Goal: Task Accomplishment & Management: Manage account settings

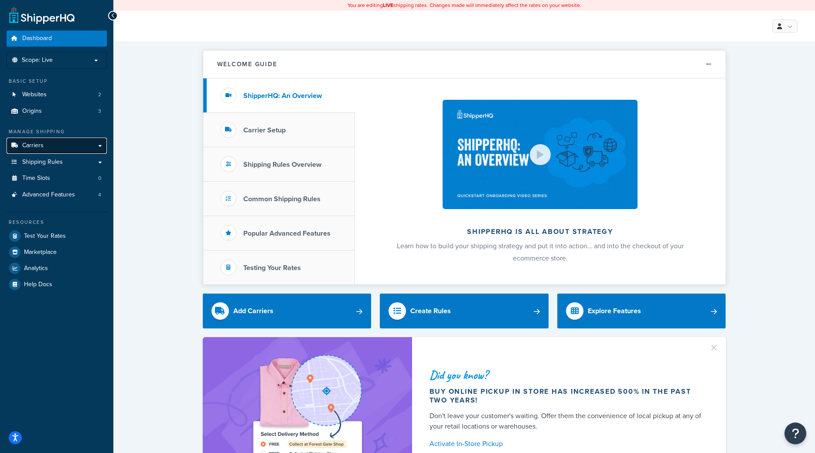
click at [44, 147] on link "Carriers" at bounding box center [57, 146] width 100 height 16
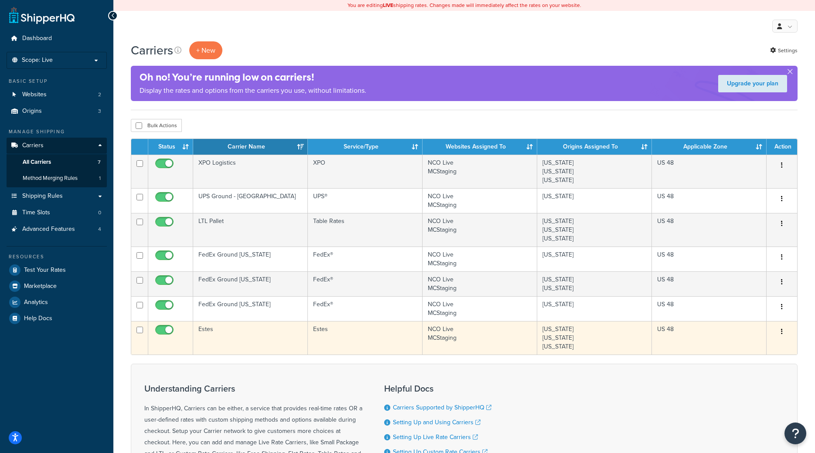
click at [233, 336] on td "Estes" at bounding box center [250, 338] width 115 height 34
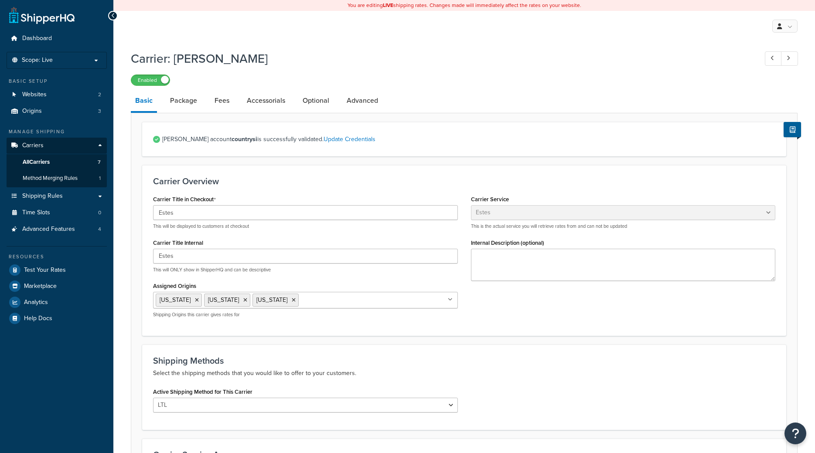
select select "estesFreight"
click at [193, 103] on link "Package" at bounding box center [184, 100] width 36 height 21
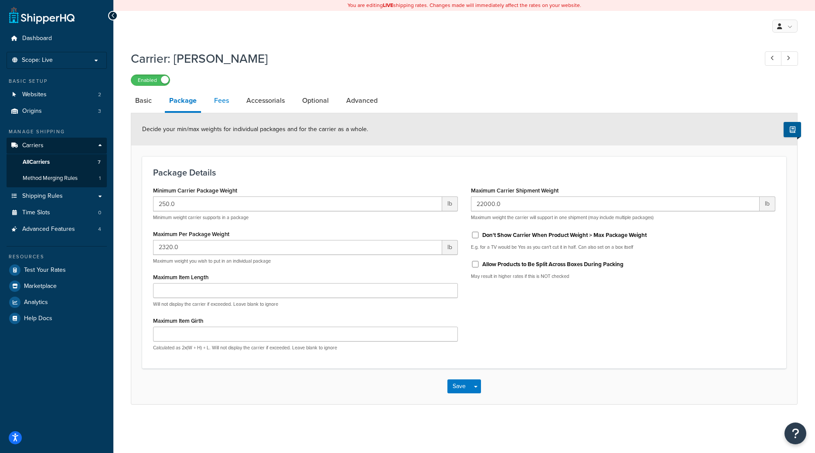
click at [211, 101] on link "Fees" at bounding box center [222, 100] width 24 height 21
select select "package"
select select "AFTER"
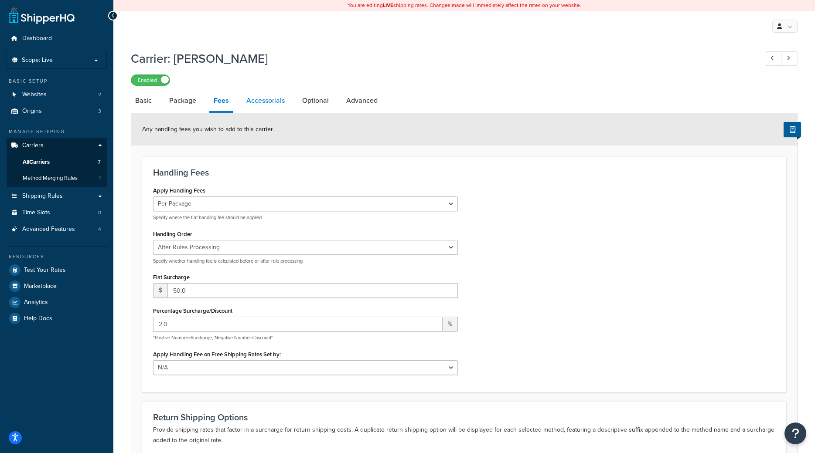
click at [248, 101] on link "Accessorials" at bounding box center [265, 100] width 47 height 21
select select "residential"
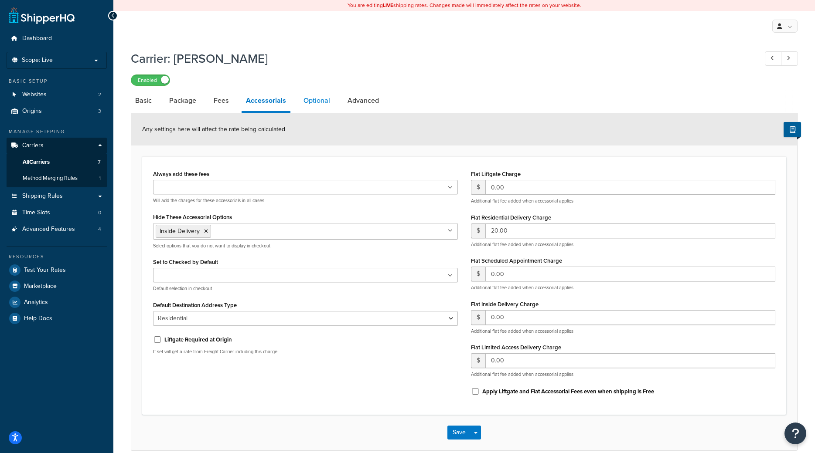
click at [324, 97] on link "Optional" at bounding box center [316, 100] width 35 height 21
select select "55"
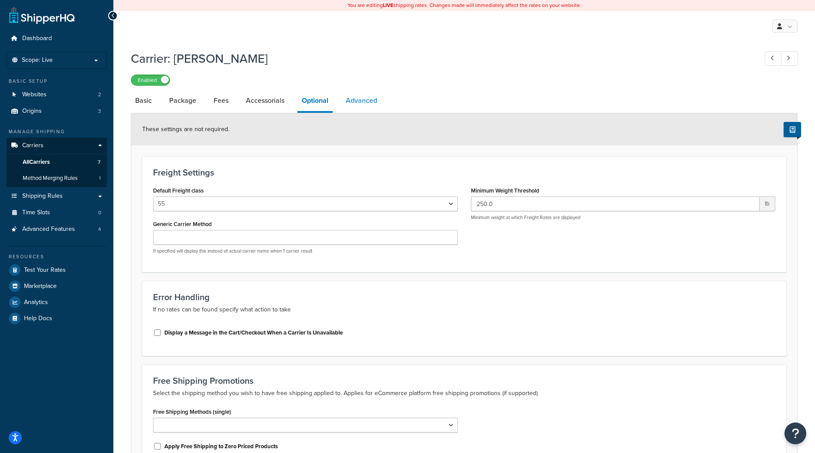
click at [362, 100] on link "Advanced" at bounding box center [361, 100] width 40 height 21
select select "false"
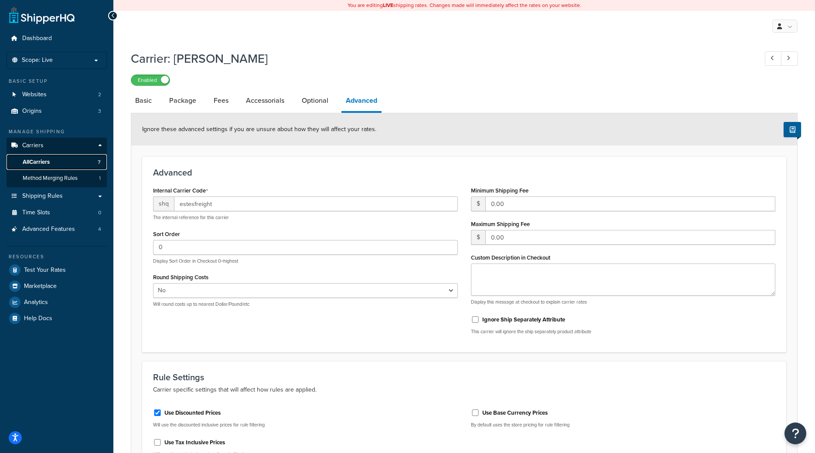
click at [34, 163] on span "All Carriers" at bounding box center [36, 162] width 27 height 7
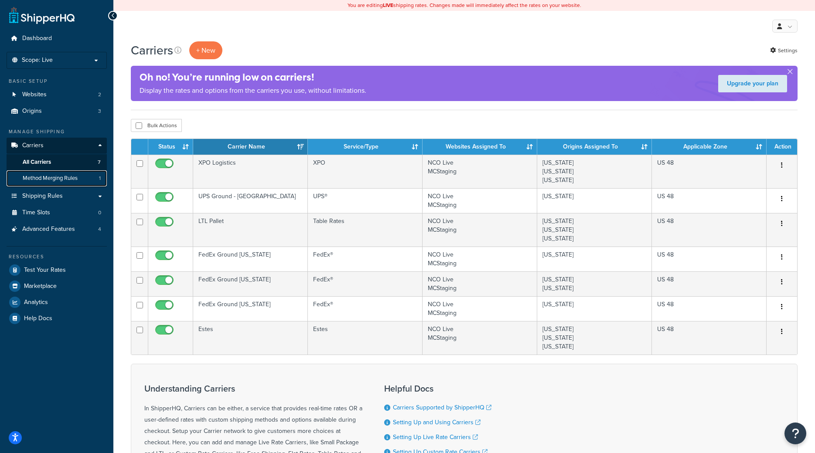
click at [35, 182] on span "Method Merging Rules" at bounding box center [50, 178] width 55 height 7
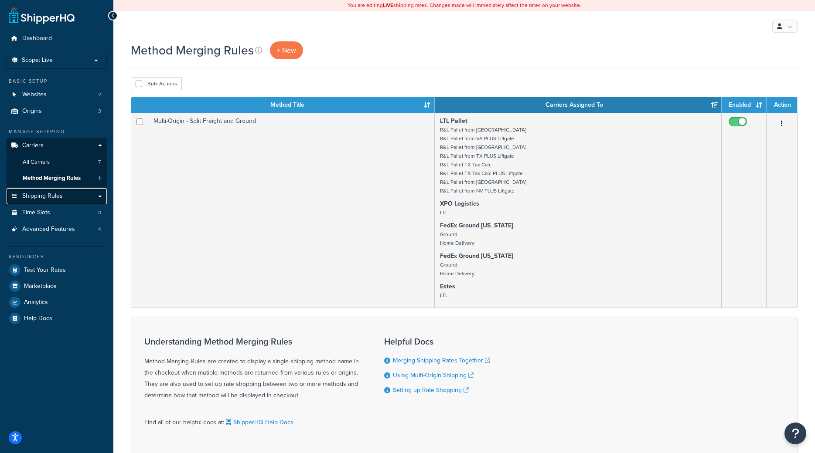
click at [35, 197] on span "Shipping Rules" at bounding box center [42, 196] width 41 height 7
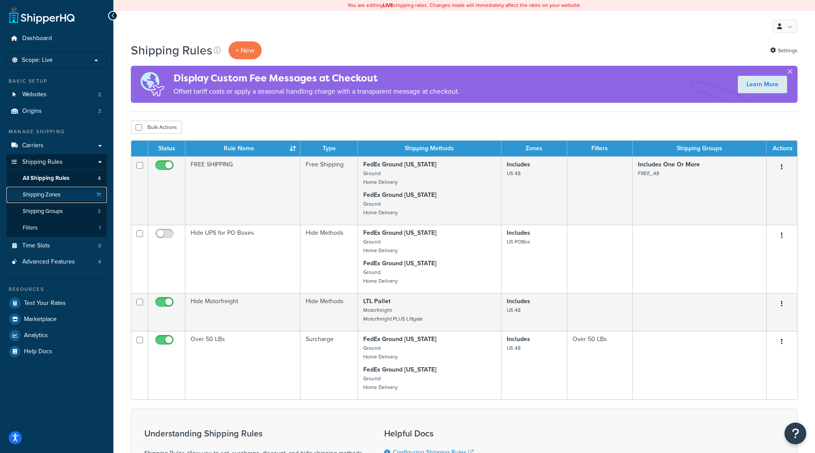
click at [53, 197] on span "Shipping Zones" at bounding box center [42, 194] width 38 height 7
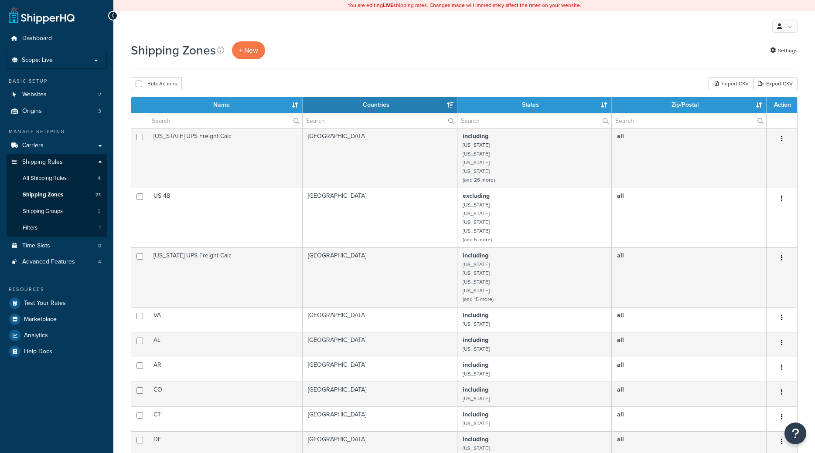
select select "15"
click at [292, 117] on label at bounding box center [225, 120] width 154 height 15
click at [292, 117] on input "text" at bounding box center [225, 120] width 154 height 15
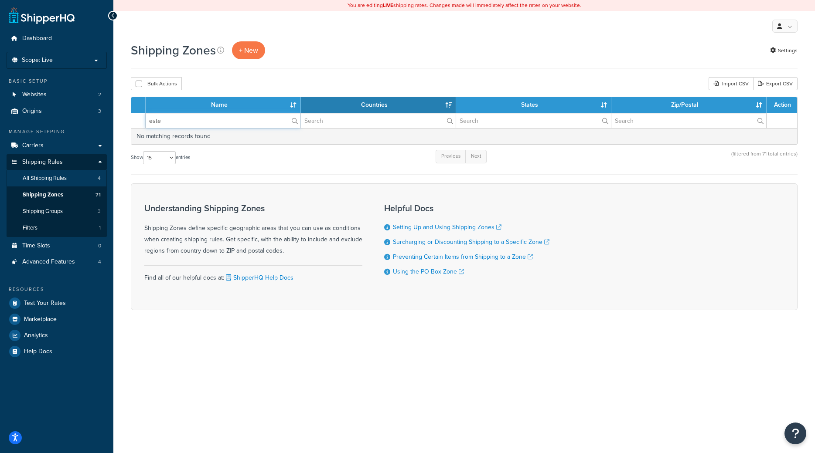
type input "este"
click at [55, 180] on span "All Shipping Rules" at bounding box center [45, 178] width 44 height 7
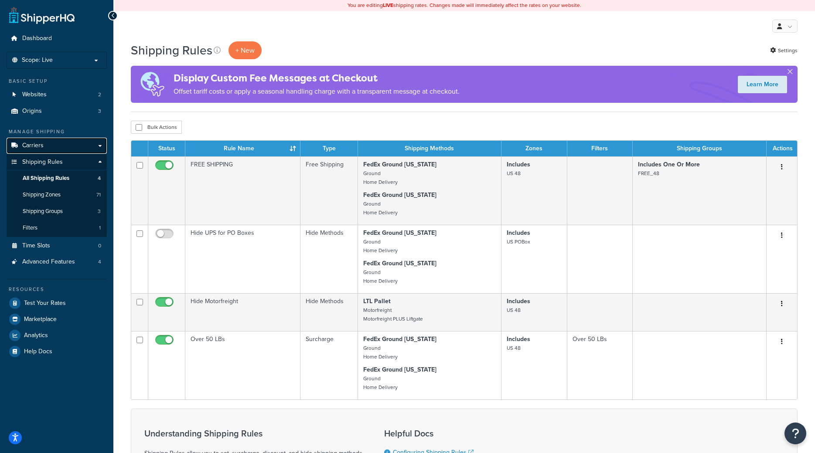
click at [49, 144] on link "Carriers" at bounding box center [57, 146] width 100 height 16
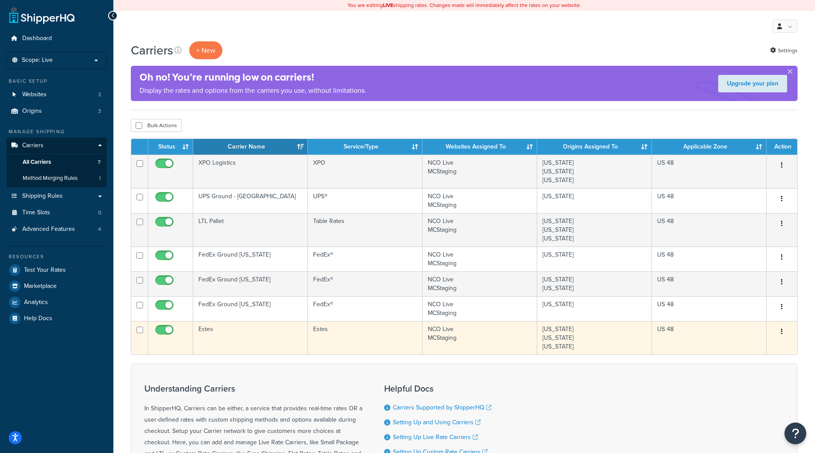
click at [235, 332] on td "Estes" at bounding box center [250, 338] width 115 height 34
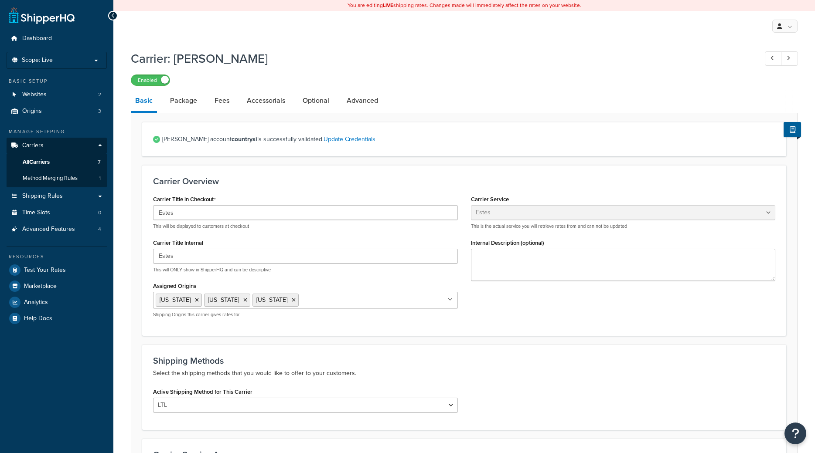
select select "estesFreight"
click at [217, 106] on link "Fees" at bounding box center [222, 100] width 24 height 21
select select "package"
select select "AFTER"
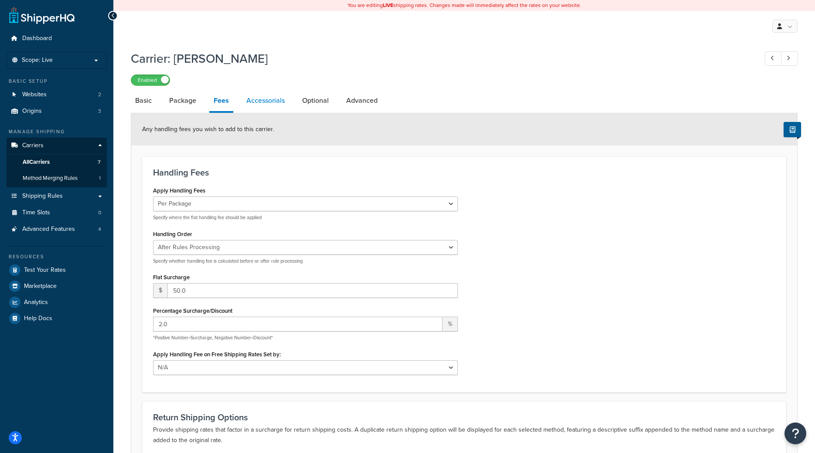
click at [262, 100] on link "Accessorials" at bounding box center [265, 100] width 47 height 21
select select "residential"
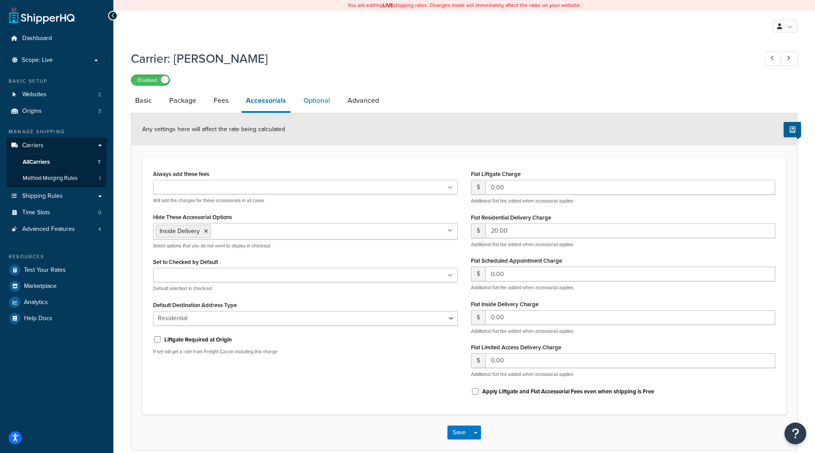
click at [301, 103] on link "Optional" at bounding box center [316, 100] width 35 height 21
select select "55"
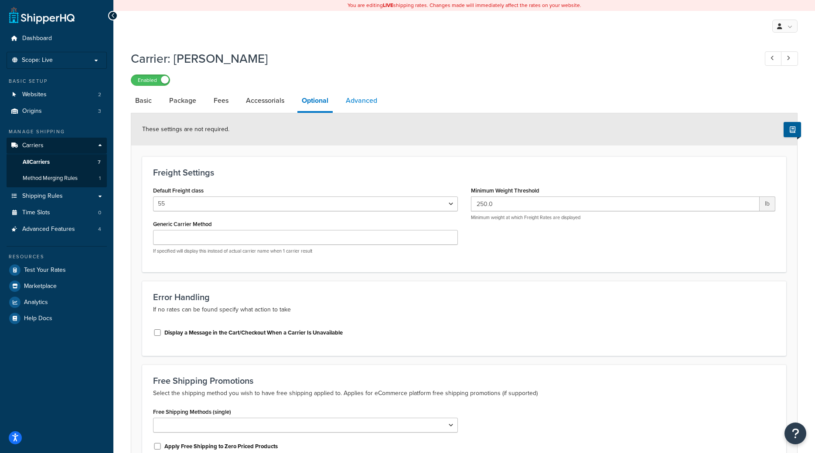
click at [358, 103] on link "Advanced" at bounding box center [361, 100] width 40 height 21
select select "false"
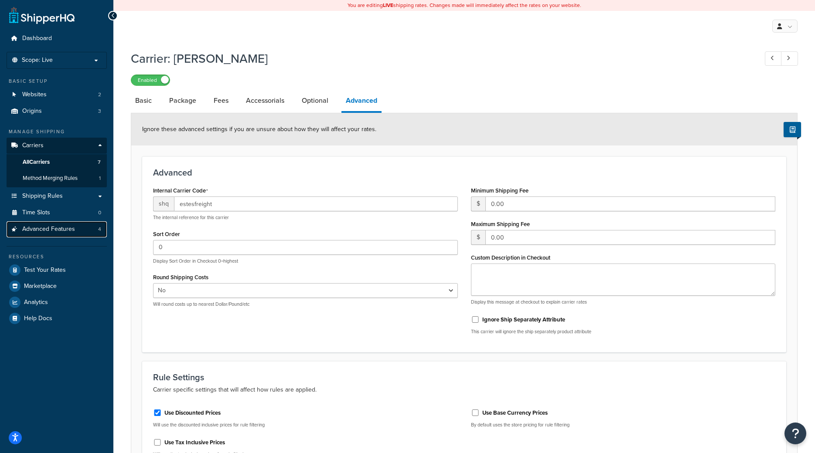
click at [52, 231] on span "Advanced Features" at bounding box center [48, 229] width 53 height 7
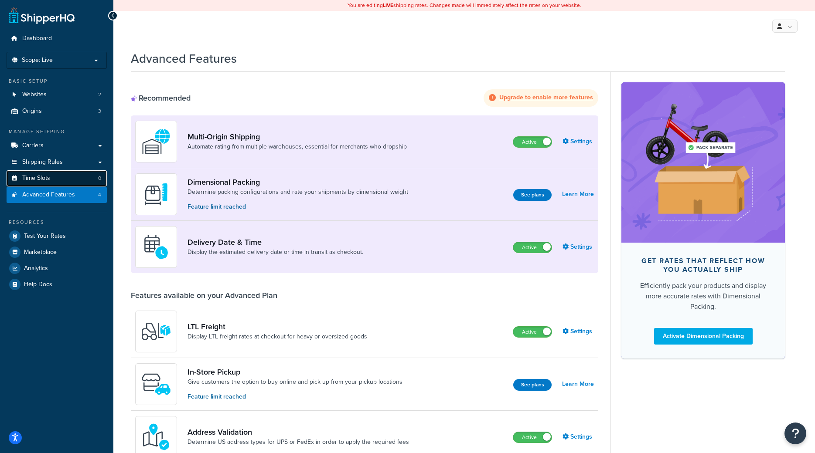
click at [36, 181] on span "Time Slots" at bounding box center [36, 178] width 28 height 7
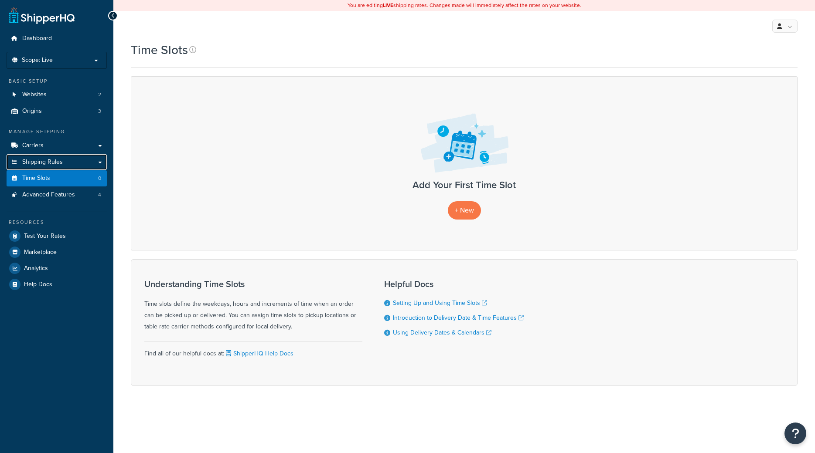
click at [38, 169] on link "Shipping Rules" at bounding box center [57, 162] width 100 height 16
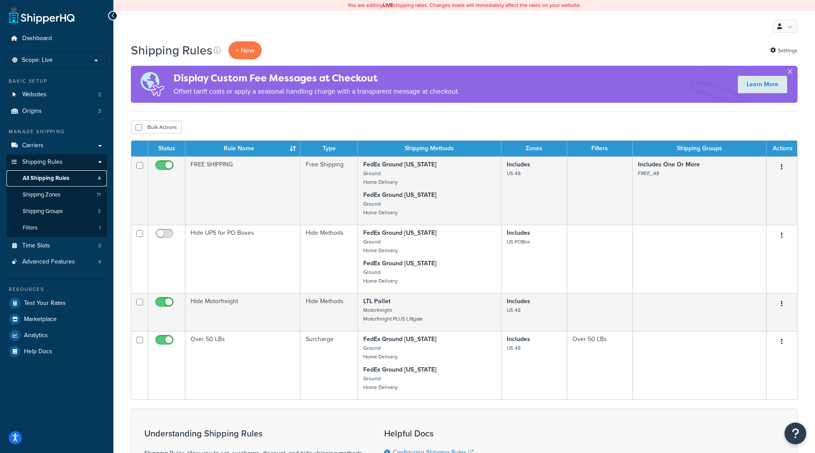
click at [48, 181] on span "All Shipping Rules" at bounding box center [46, 178] width 47 height 7
click at [49, 196] on span "Shipping Zones" at bounding box center [42, 194] width 38 height 7
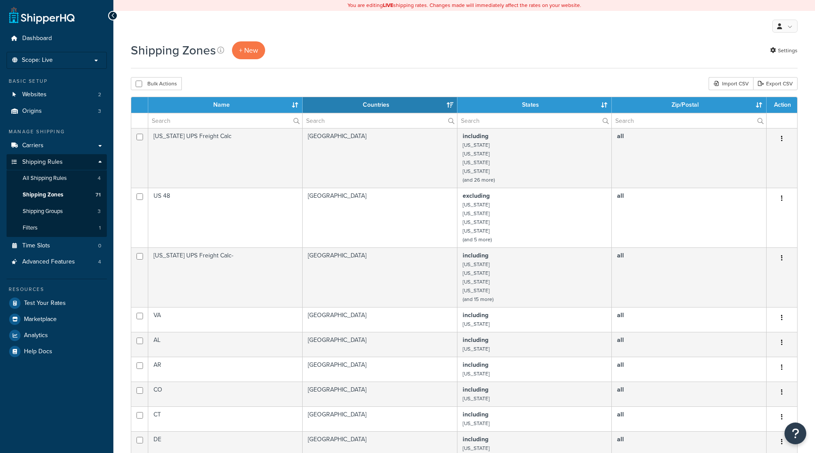
select select "15"
click at [39, 180] on span "All Shipping Rules" at bounding box center [45, 178] width 44 height 7
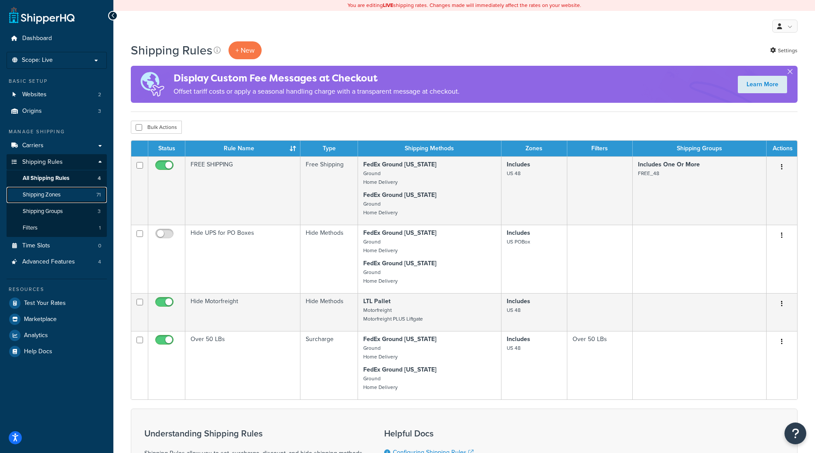
click at [41, 194] on span "Shipping Zones" at bounding box center [42, 194] width 38 height 7
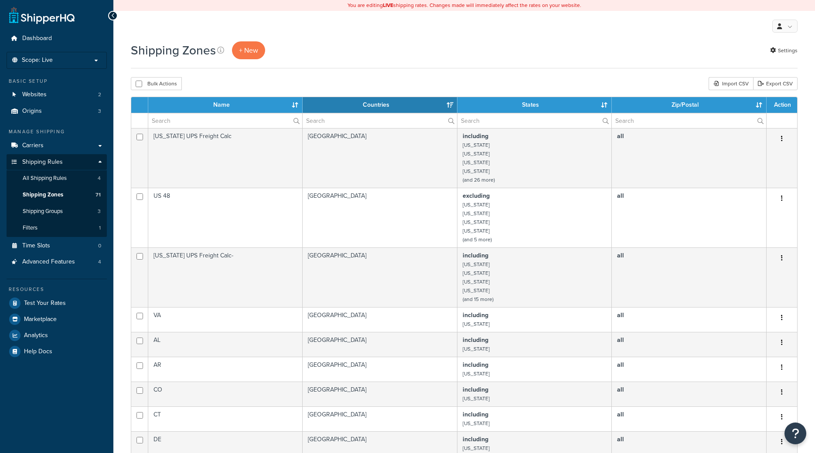
select select "15"
click at [50, 194] on span "Shipping Zones" at bounding box center [43, 194] width 41 height 7
select select "15"
click at [43, 213] on span "Shipping Groups" at bounding box center [43, 211] width 40 height 7
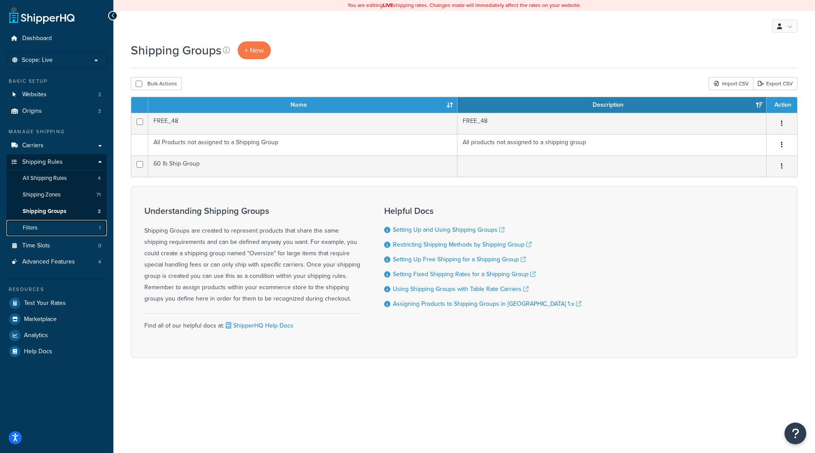
click at [43, 228] on link "Filters 1" at bounding box center [57, 228] width 100 height 16
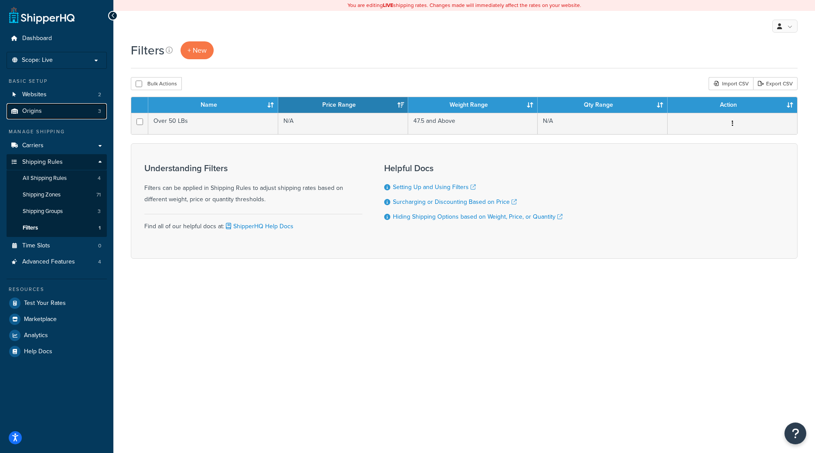
click at [39, 112] on span "Origins" at bounding box center [32, 111] width 20 height 7
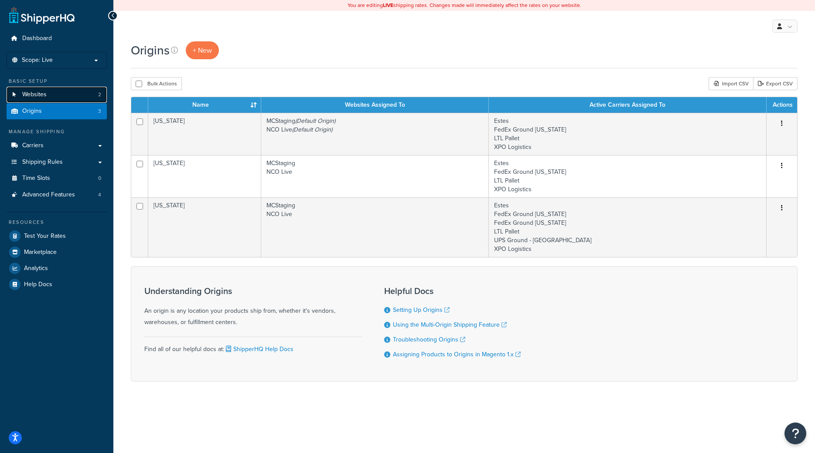
click at [38, 99] on span "Websites" at bounding box center [34, 94] width 24 height 7
